Goal: Task Accomplishment & Management: Complete application form

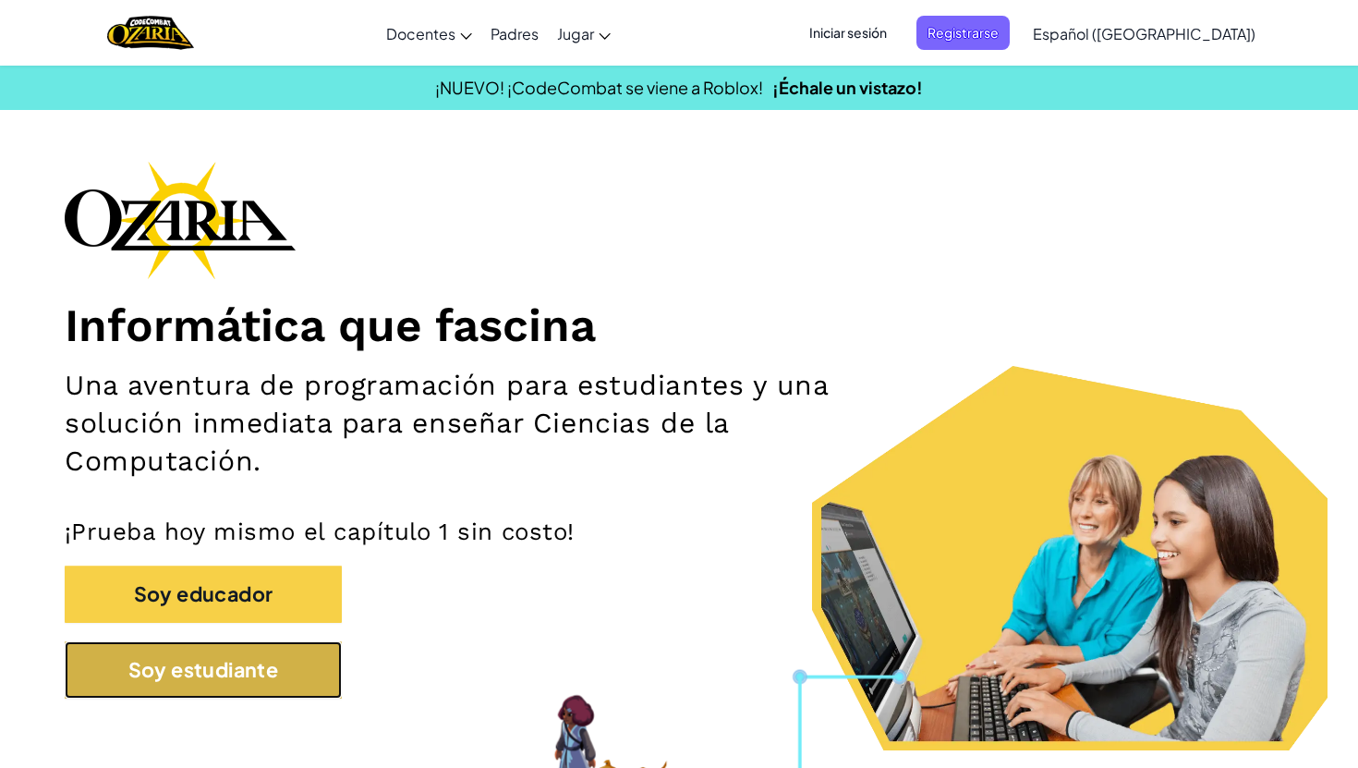
click at [214, 670] on button "Soy estudiante" at bounding box center [203, 669] width 277 height 57
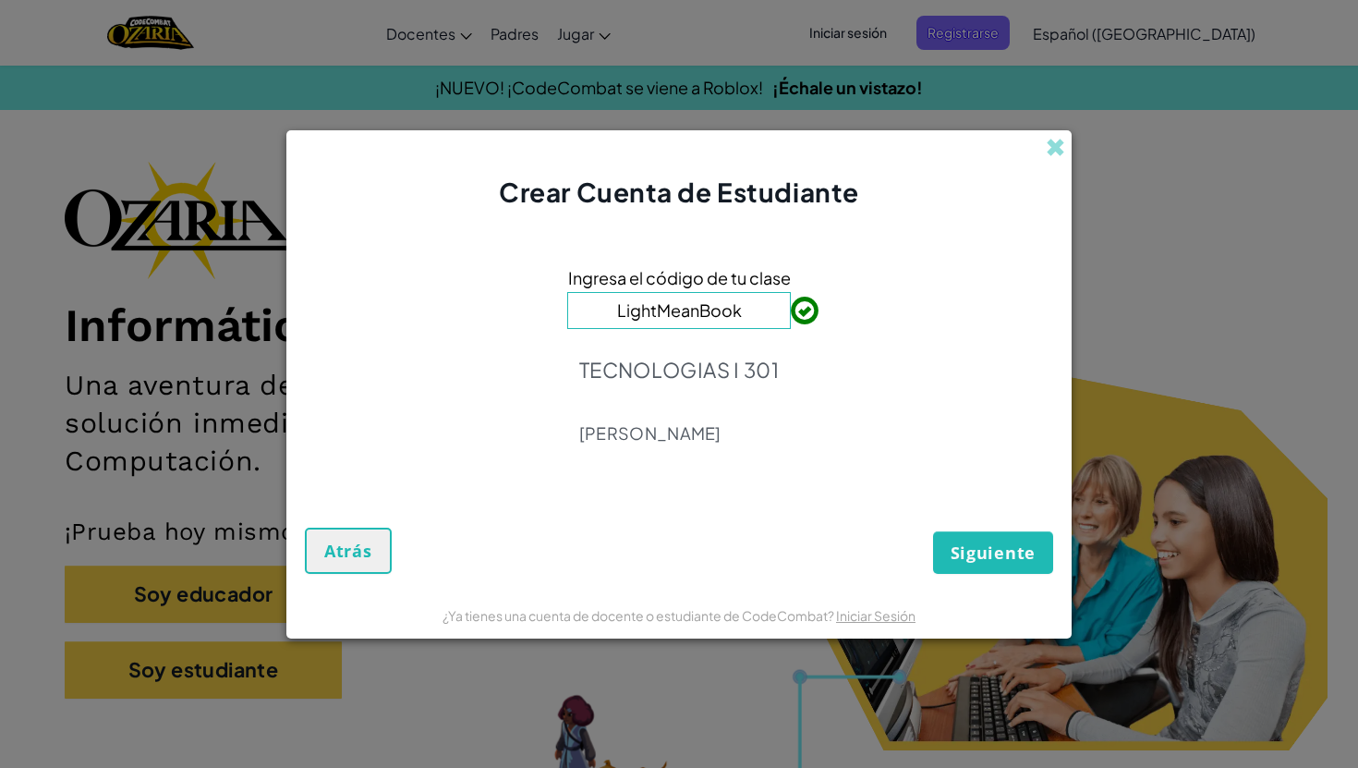
type input "LightMeanBook"
click at [942, 551] on button "Siguiente" at bounding box center [993, 552] width 120 height 42
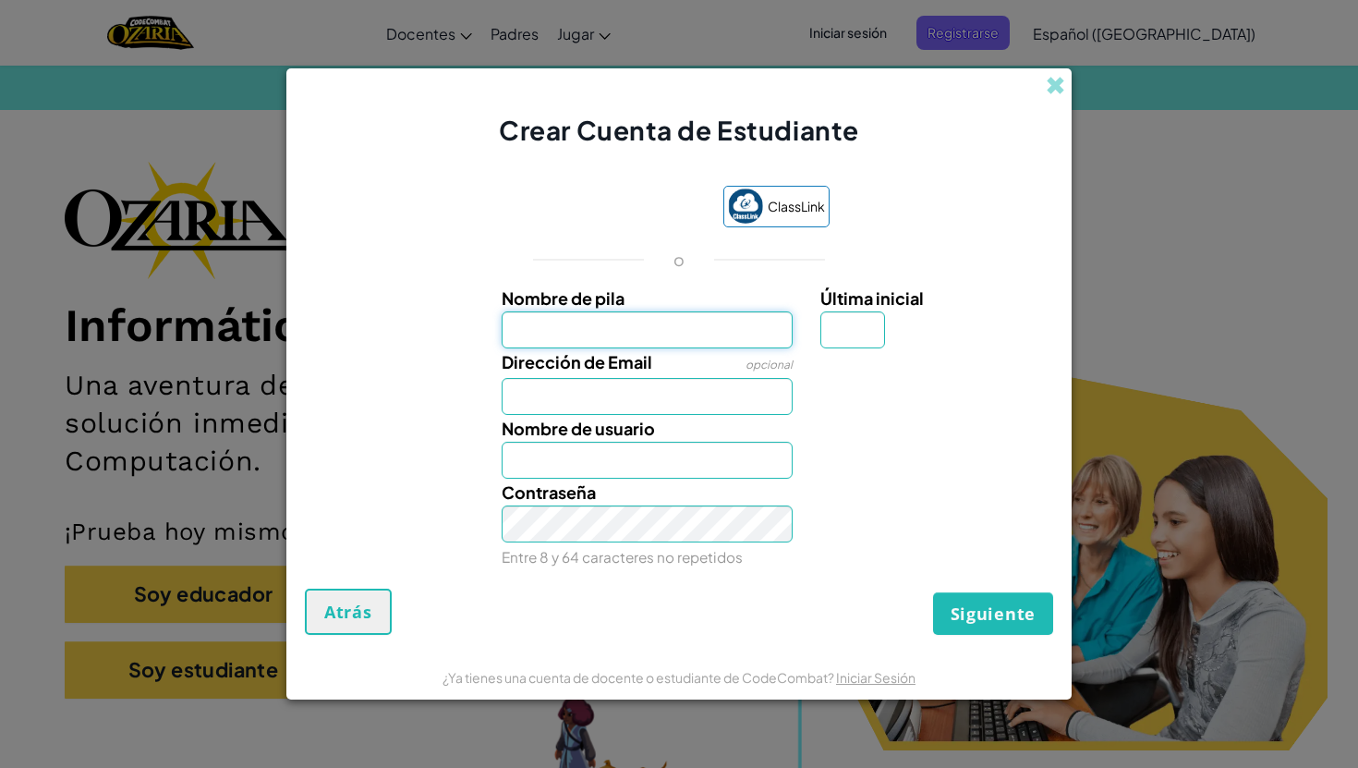
click at [670, 336] on input "Nombre de pila" at bounding box center [648, 329] width 292 height 37
type input "[PERSON_NAME]"
click at [647, 393] on input "Dirección de Email" at bounding box center [648, 396] width 292 height 37
type input "[EMAIL_ADDRESS][DOMAIN_NAME]"
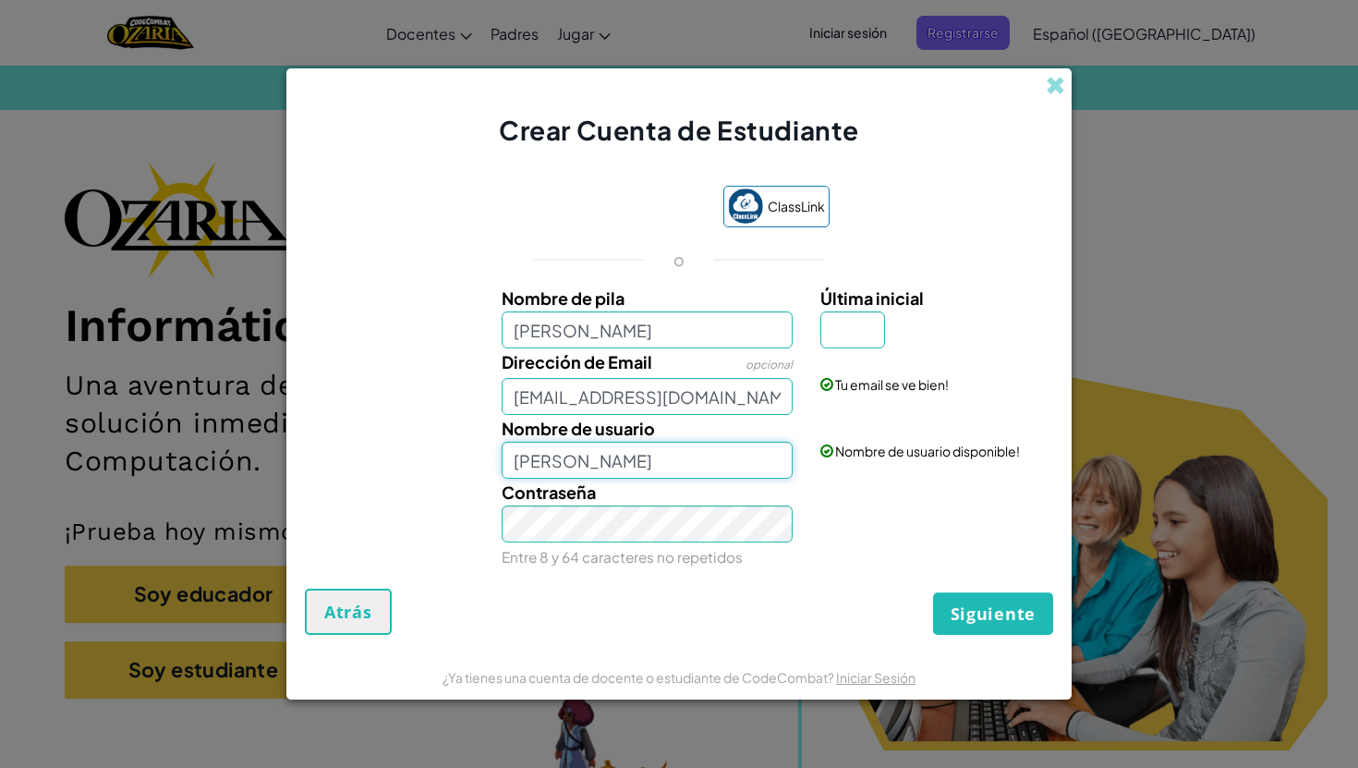
click at [653, 474] on input "[PERSON_NAME]" at bounding box center [648, 460] width 292 height 37
click at [851, 331] on input "Última inicial" at bounding box center [852, 329] width 65 height 37
type input "M"
type input "[PERSON_NAME]"
click at [982, 598] on button "Siguiente" at bounding box center [993, 613] width 120 height 42
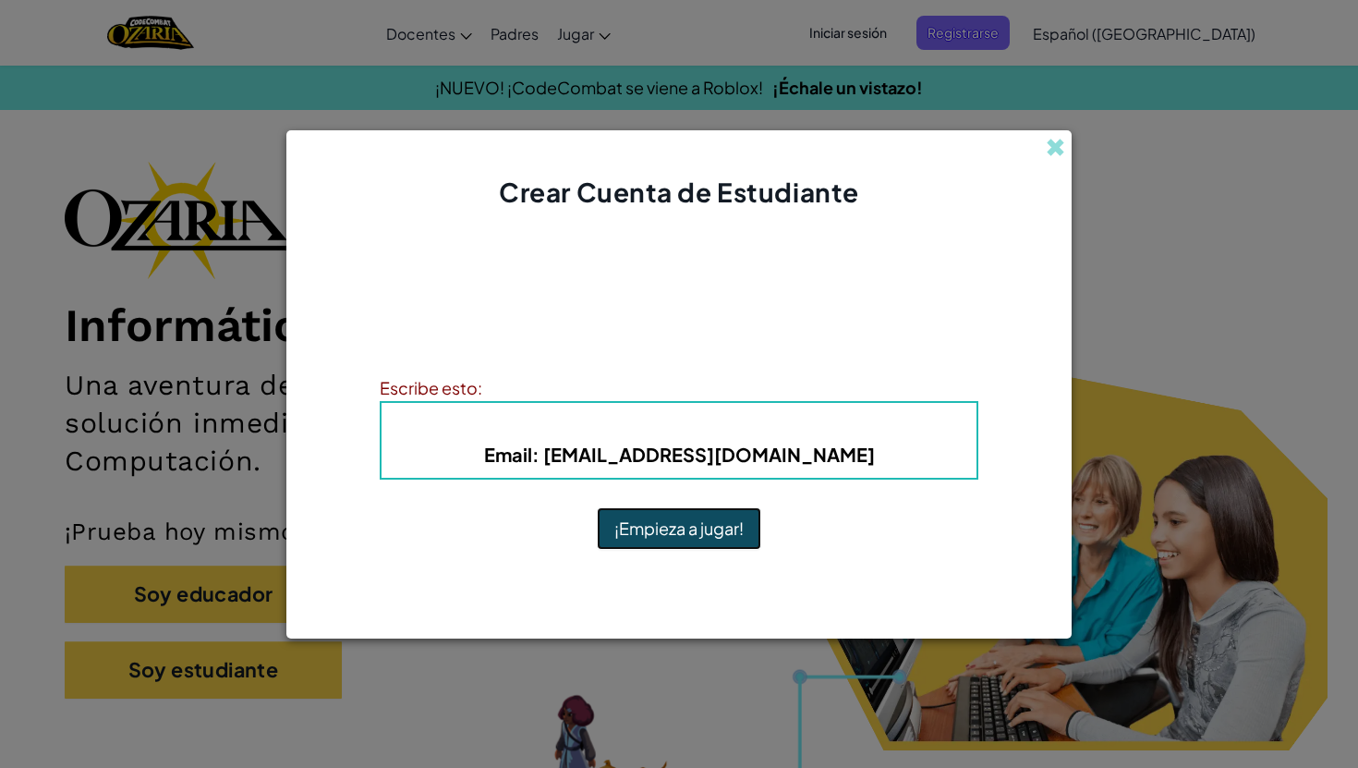
click at [663, 532] on button "¡Empieza a jugar!" at bounding box center [679, 528] width 164 height 42
